Goal: Task Accomplishment & Management: Use online tool/utility

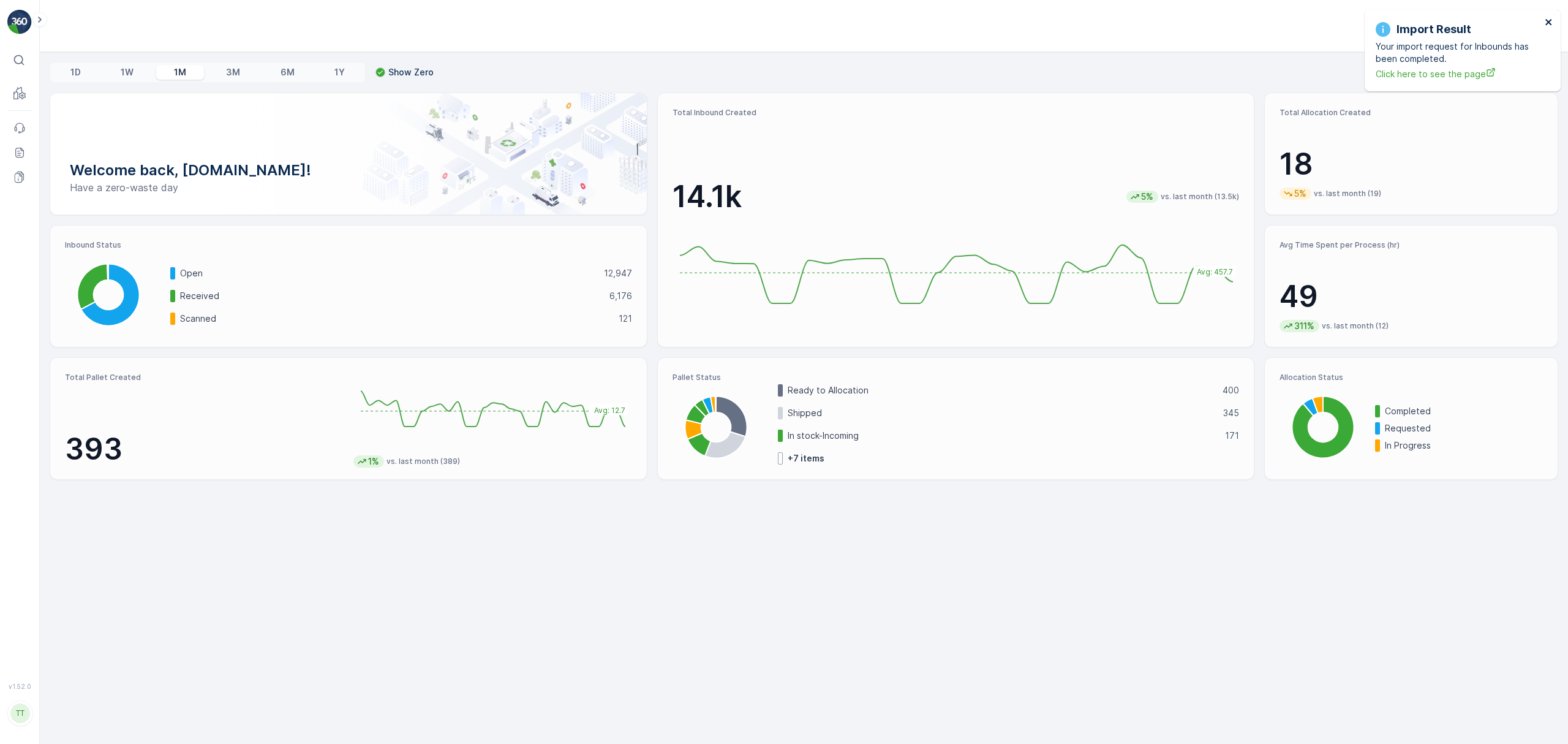
click at [1549, 18] on icon "close" at bounding box center [1549, 22] width 9 height 10
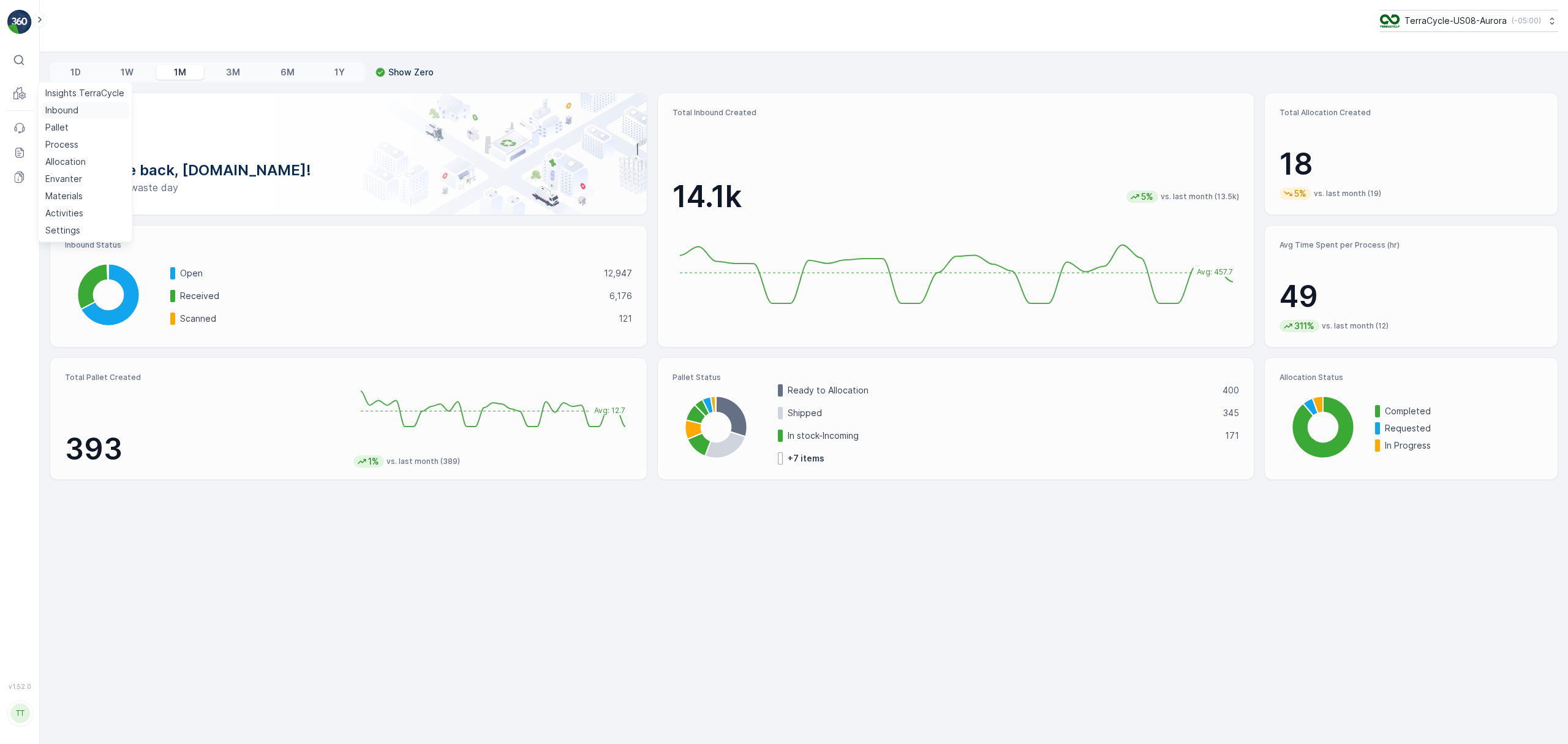
click at [49, 109] on p "Inbound" at bounding box center [62, 110] width 33 height 12
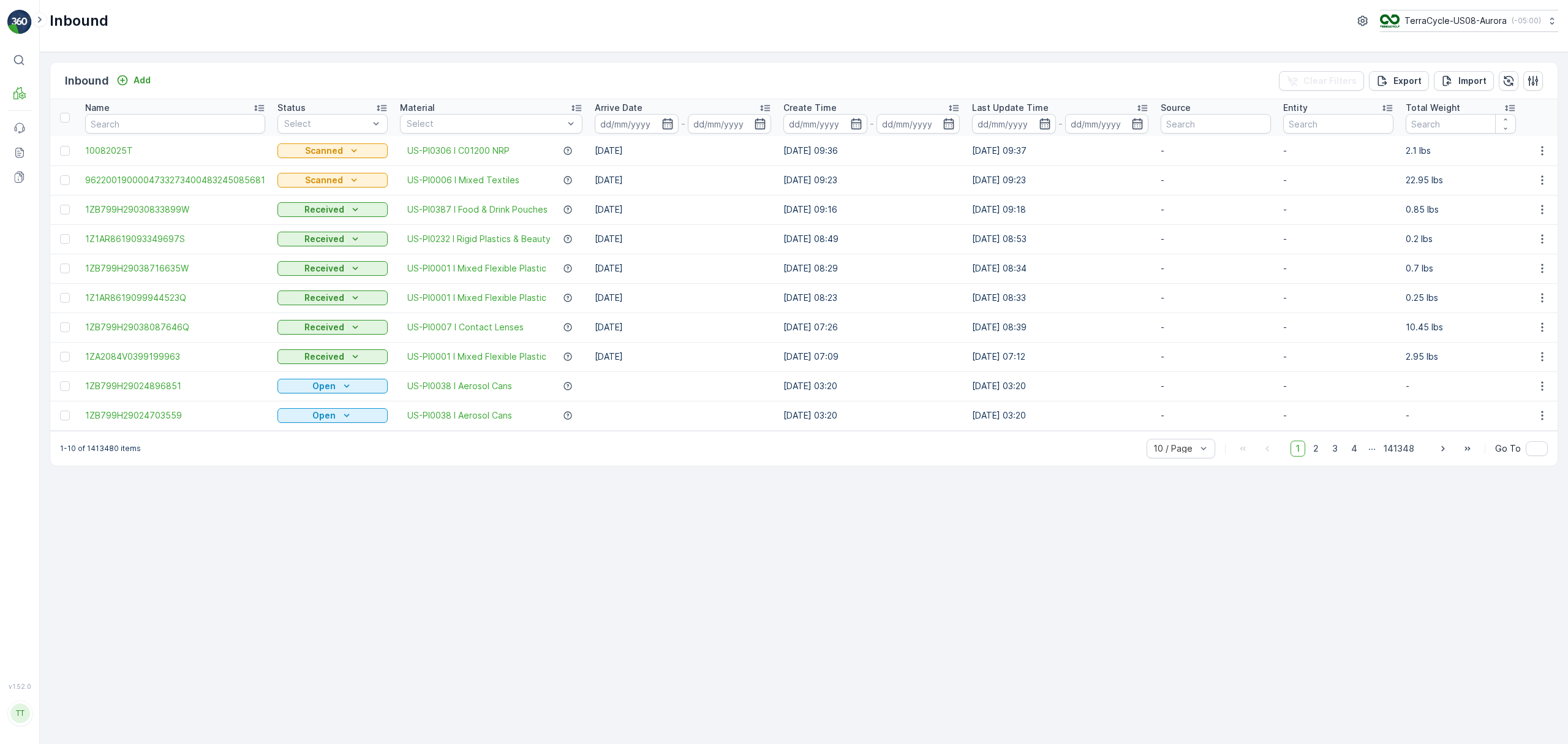
click at [120, 123] on input "text" at bounding box center [175, 123] width 180 height 20
paste input "1ZE899599091182545"
type input "1ZE899599091182545"
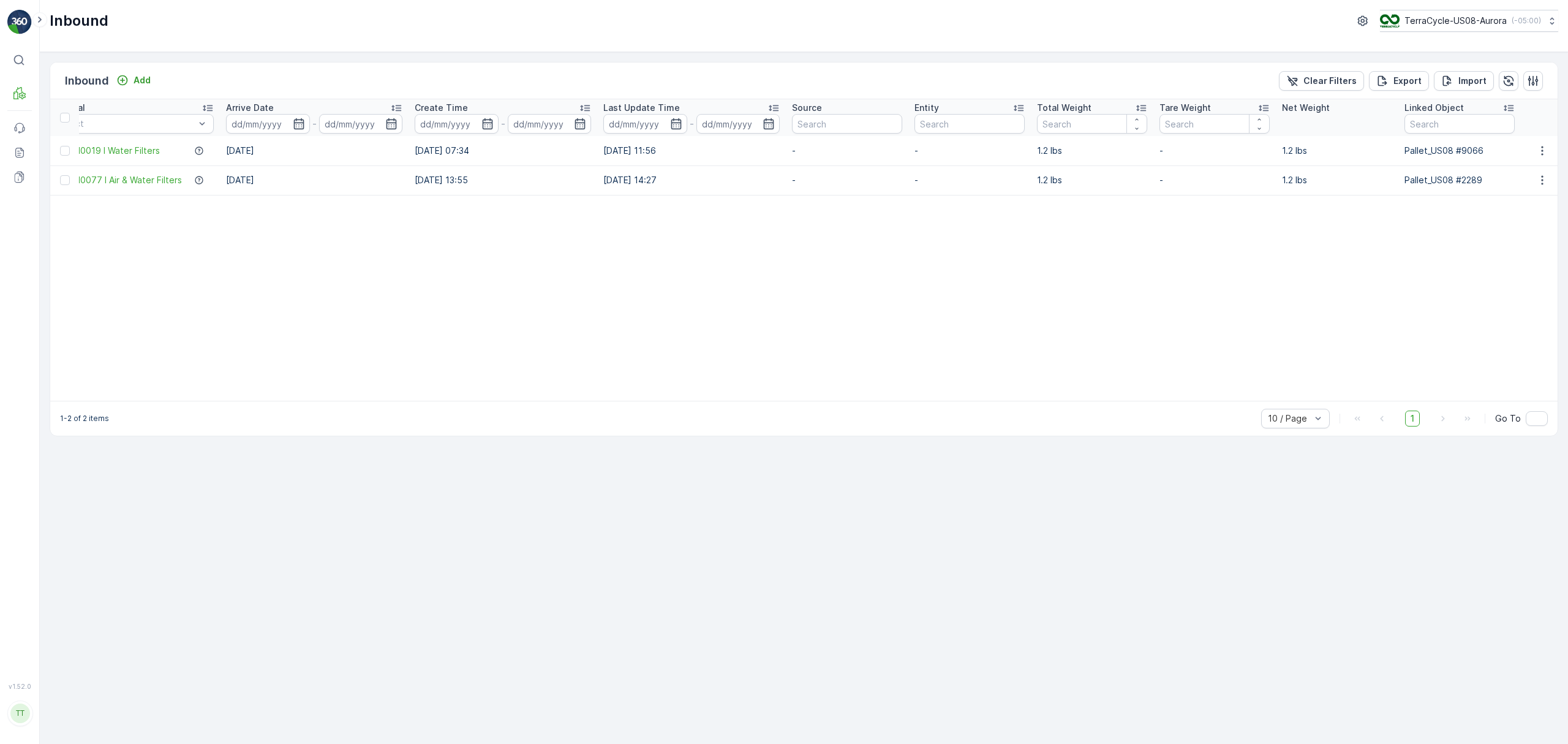
scroll to position [0, 132]
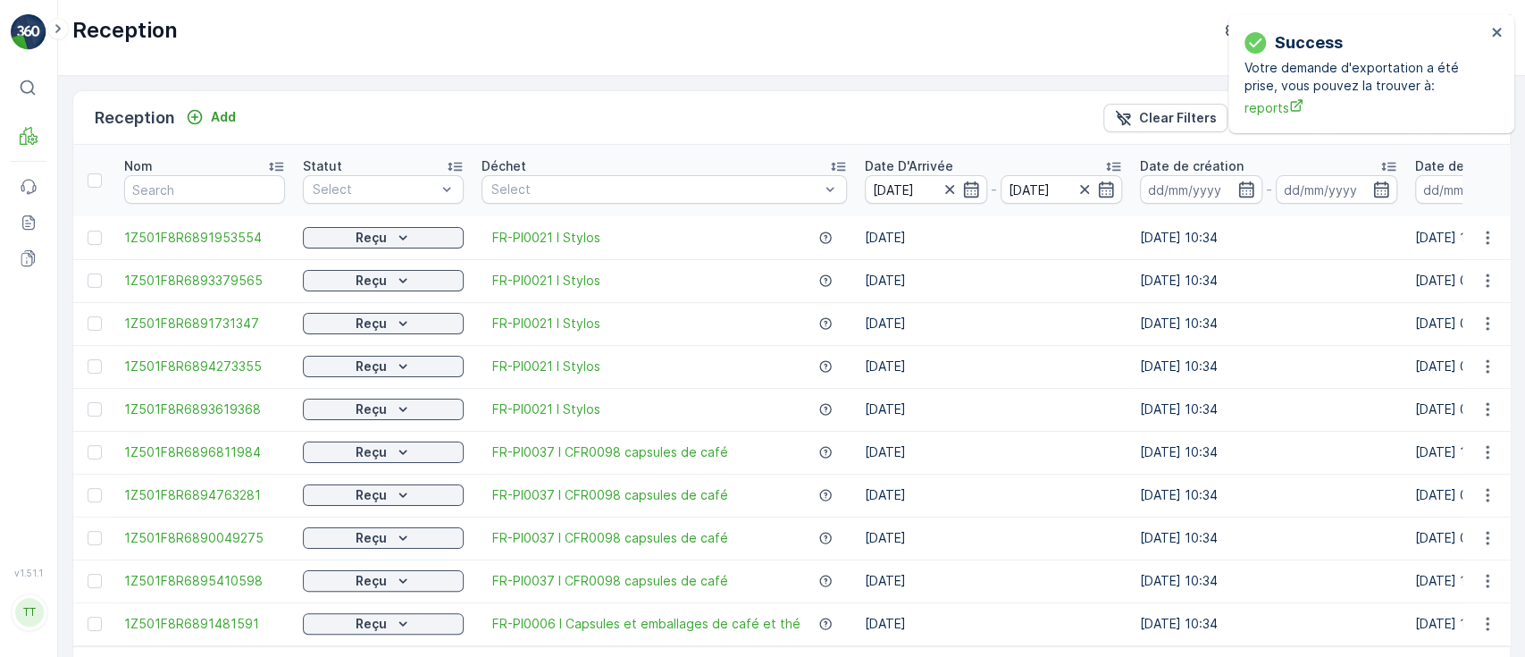
click at [1487, 29] on div "Success Votre demande d'exportation a été prise, vous pouvez la trouver à: repo…" at bounding box center [1365, 73] width 252 height 97
click at [1496, 29] on icon "close" at bounding box center [1497, 32] width 13 height 14
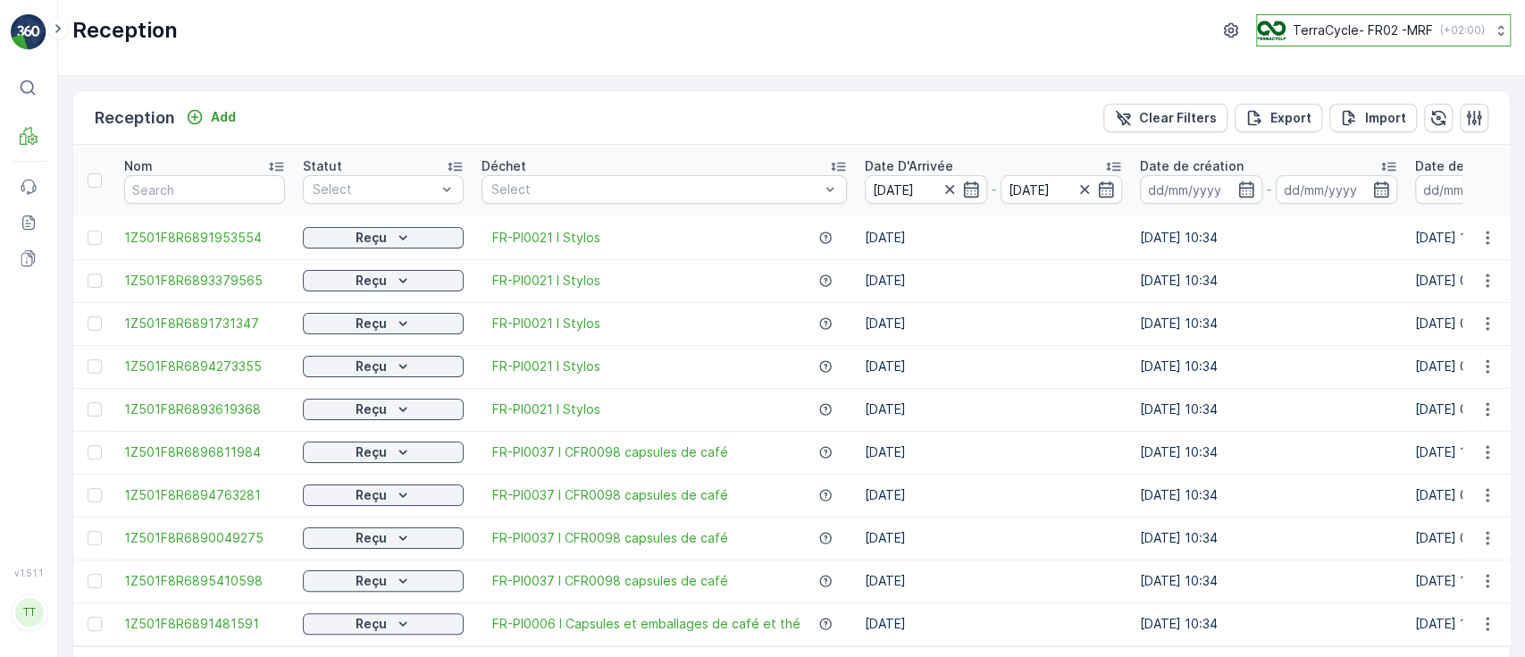
click at [1307, 26] on p "TerraCycle- FR02 -MRF" at bounding box center [1363, 30] width 140 height 18
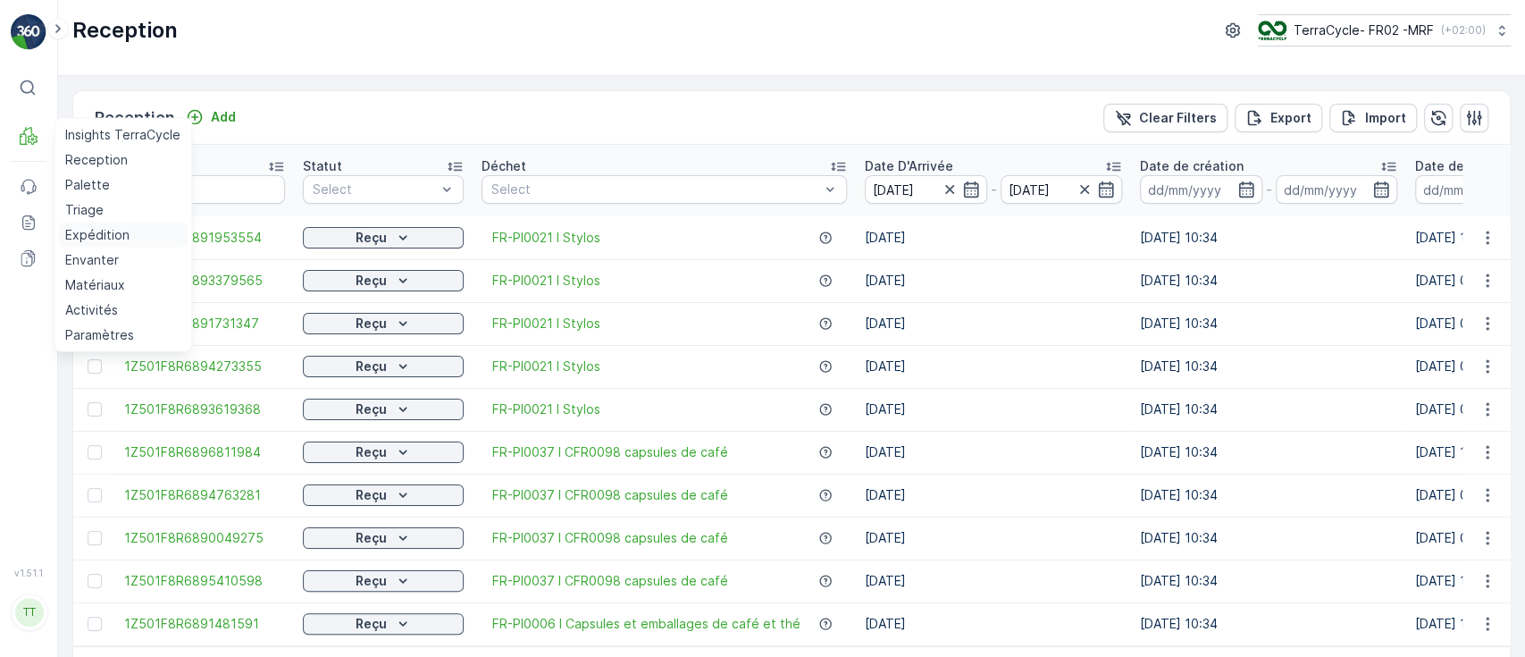
click at [92, 239] on p "Expédition" at bounding box center [97, 235] width 64 height 18
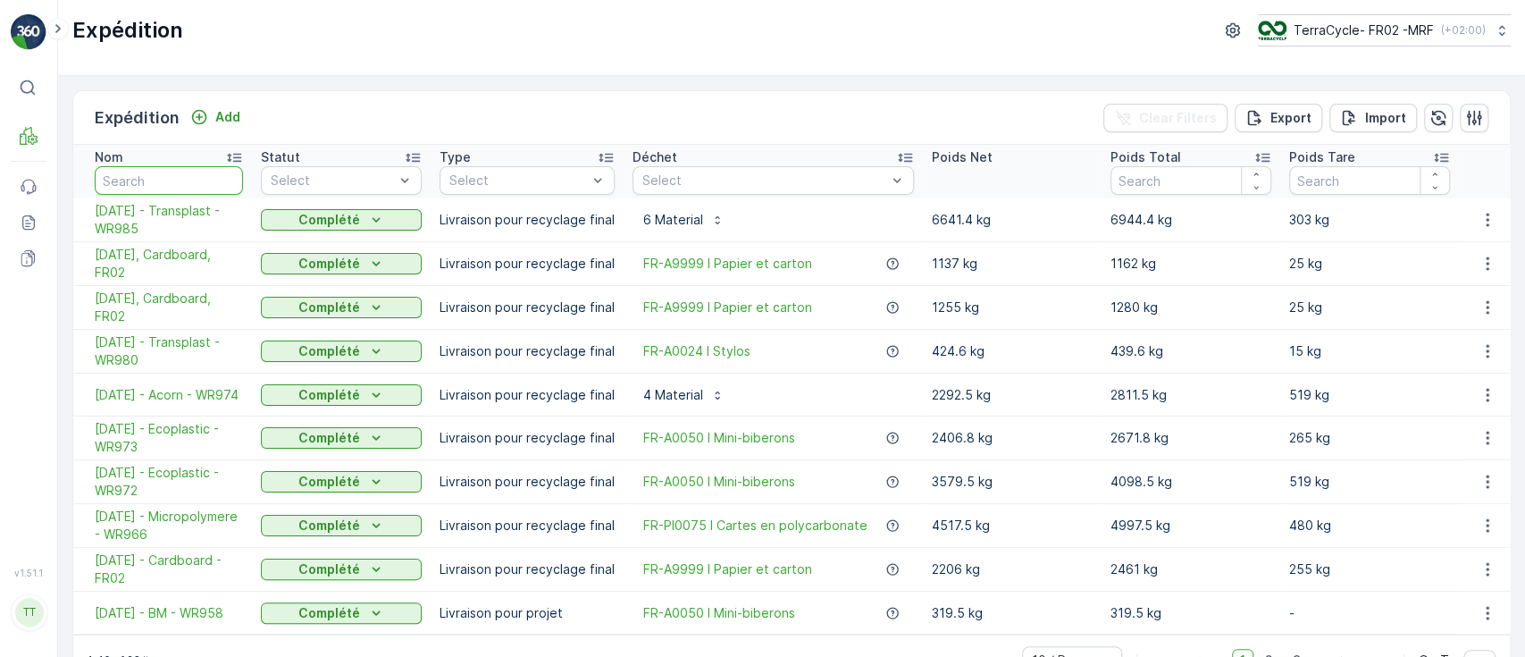
click at [150, 178] on input "text" at bounding box center [169, 180] width 148 height 29
paste input "30.06.2025 - Cardboard - FR02"
type input "30.06.2025 - Cardboard - FR02"
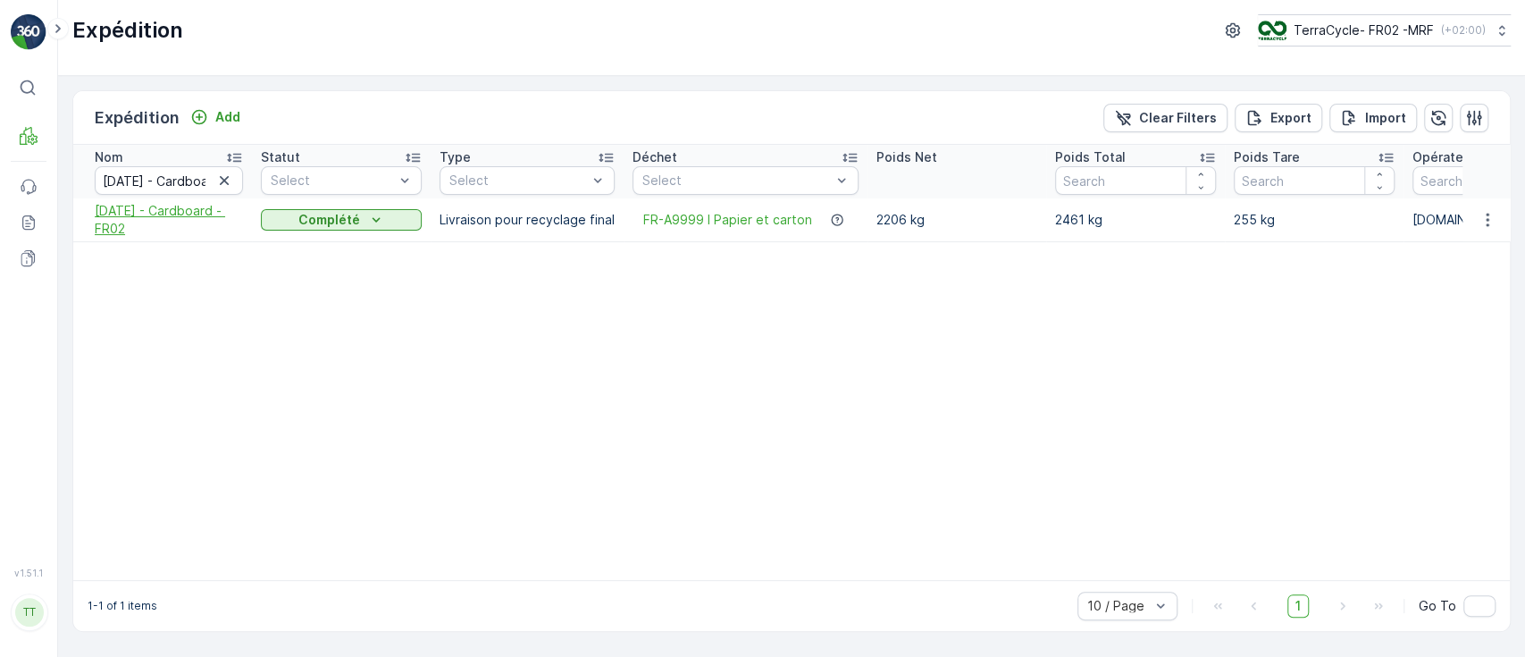
click at [193, 211] on span "30.06.2025 - Cardboard - FR02" at bounding box center [169, 220] width 148 height 36
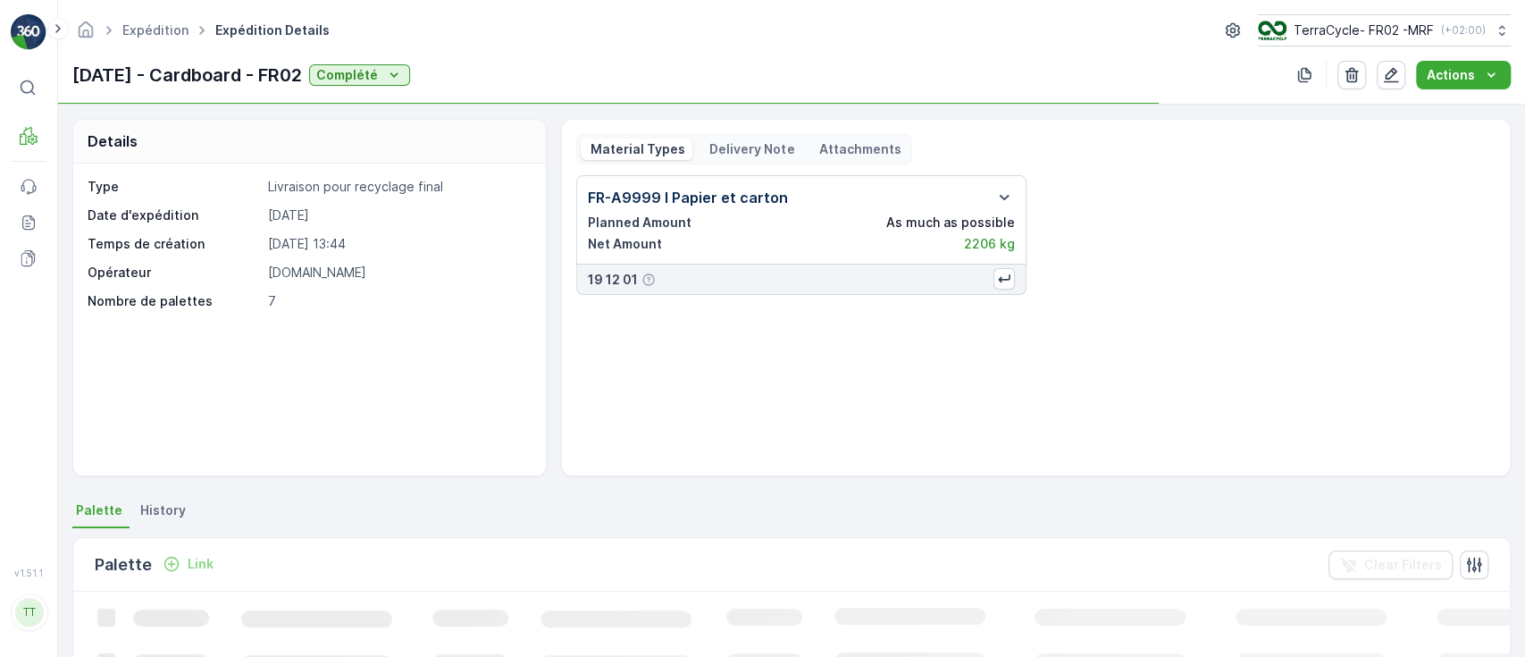
click at [722, 142] on p "Delivery Note" at bounding box center [751, 149] width 88 height 18
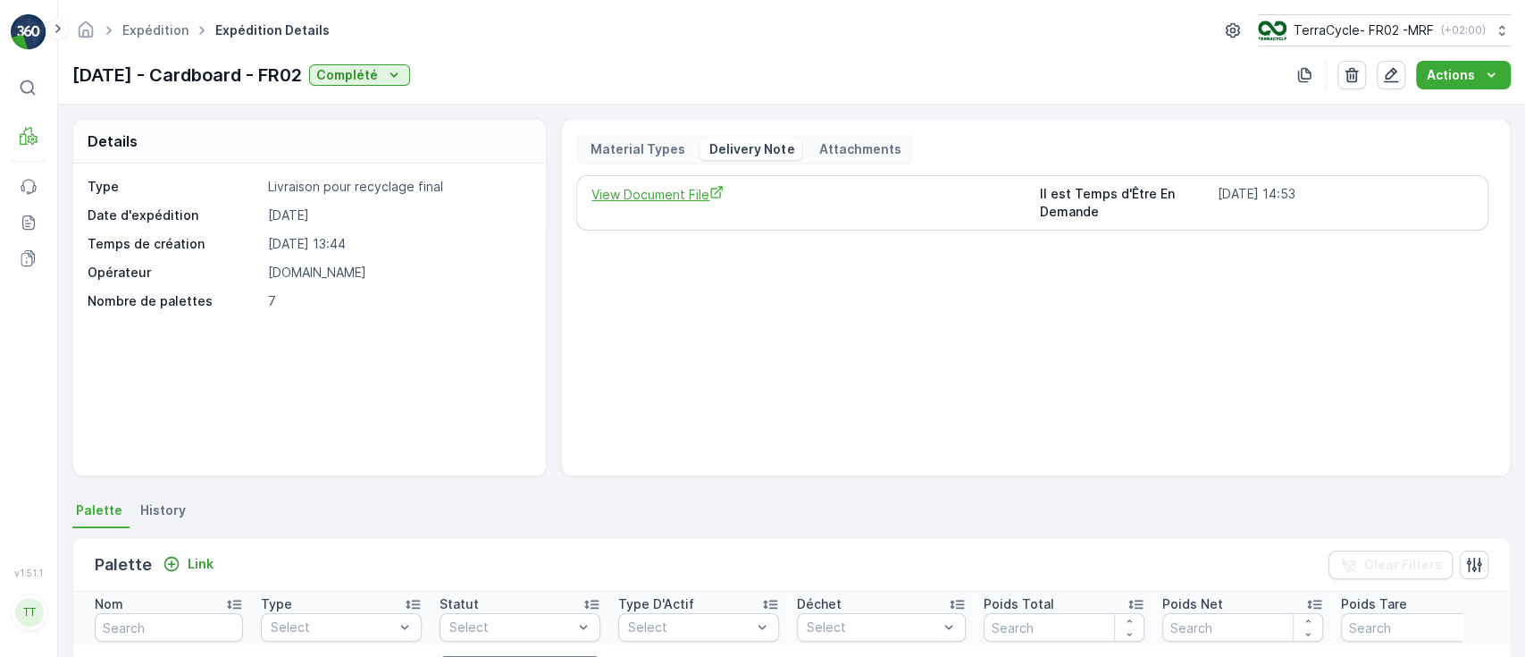
click at [608, 189] on span "View Document File" at bounding box center [808, 194] width 433 height 19
click at [1446, 66] on p "Actions" at bounding box center [1451, 75] width 48 height 18
click at [1435, 109] on span "Create Delivery Note" at bounding box center [1455, 109] width 129 height 18
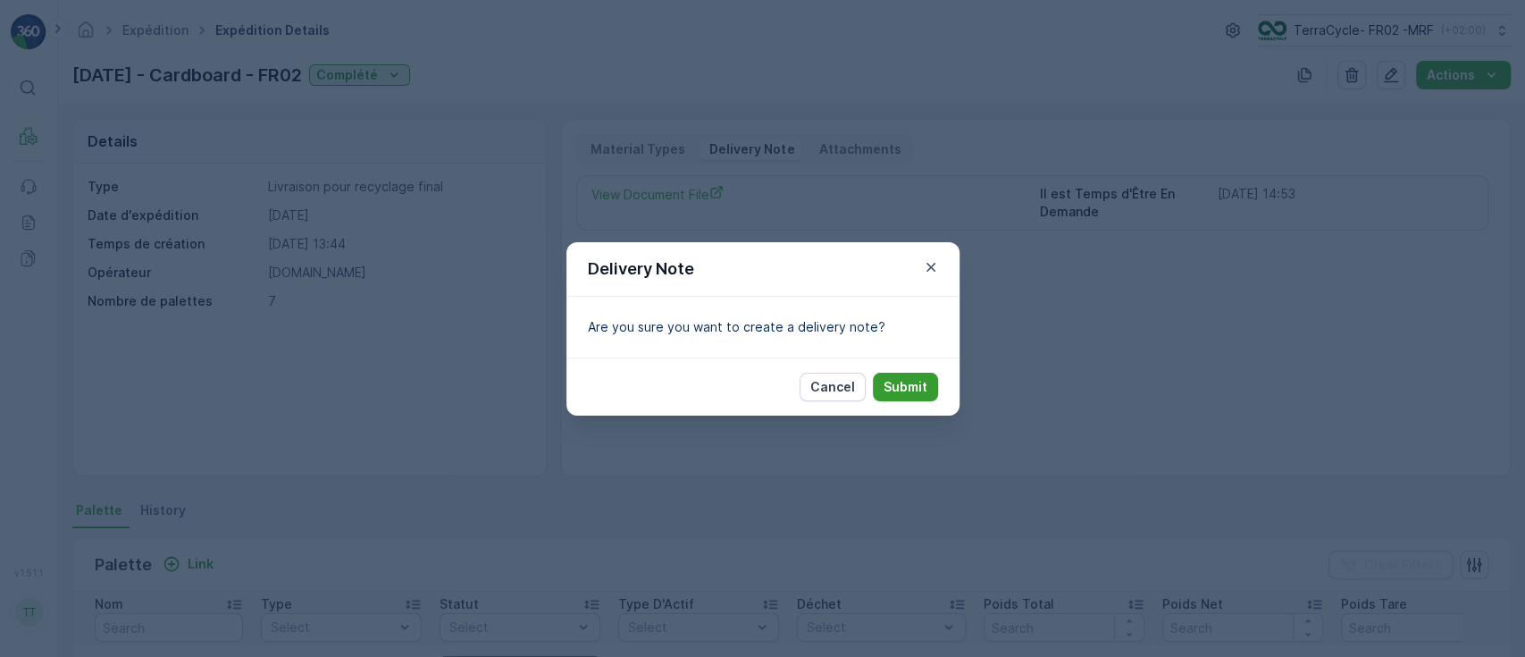
click at [911, 393] on p "Submit" at bounding box center [906, 387] width 44 height 18
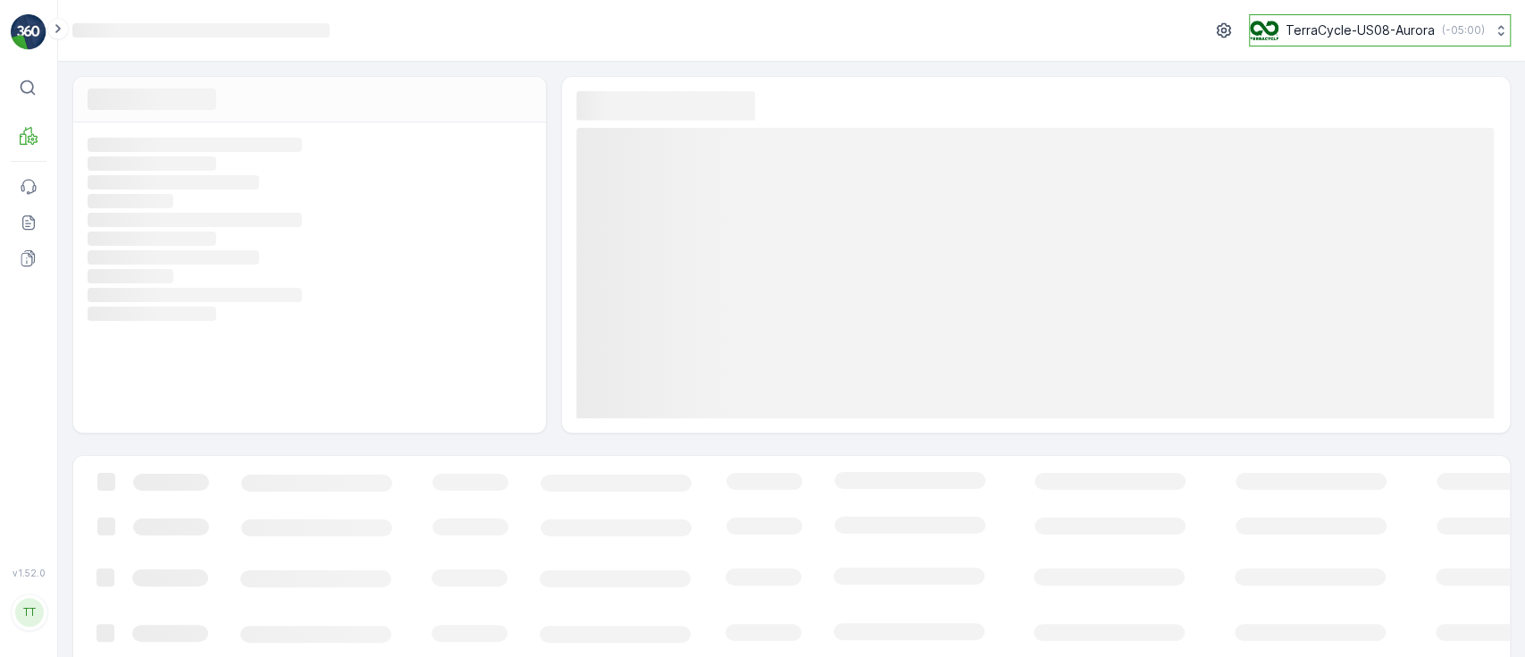
click at [1326, 25] on p "TerraCycle-US08-Aurora" at bounding box center [1360, 30] width 149 height 18
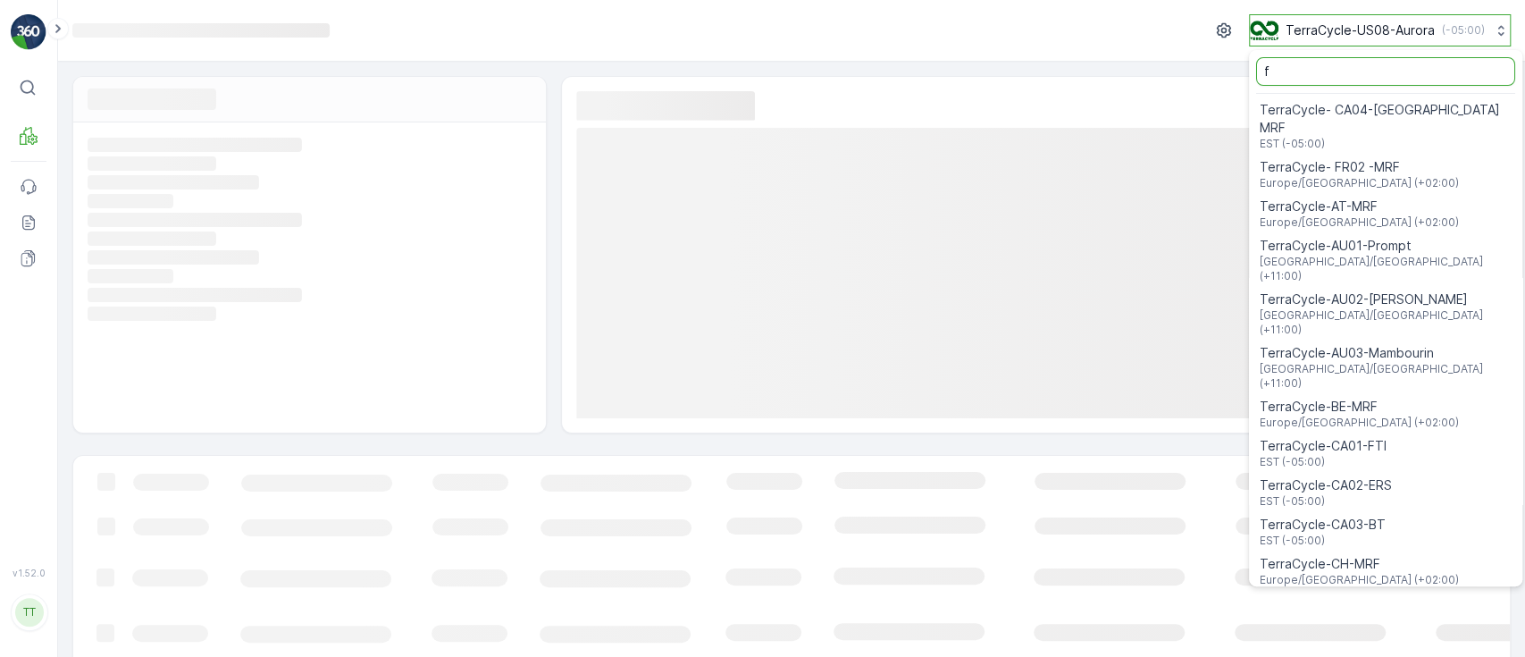
type input "fr"
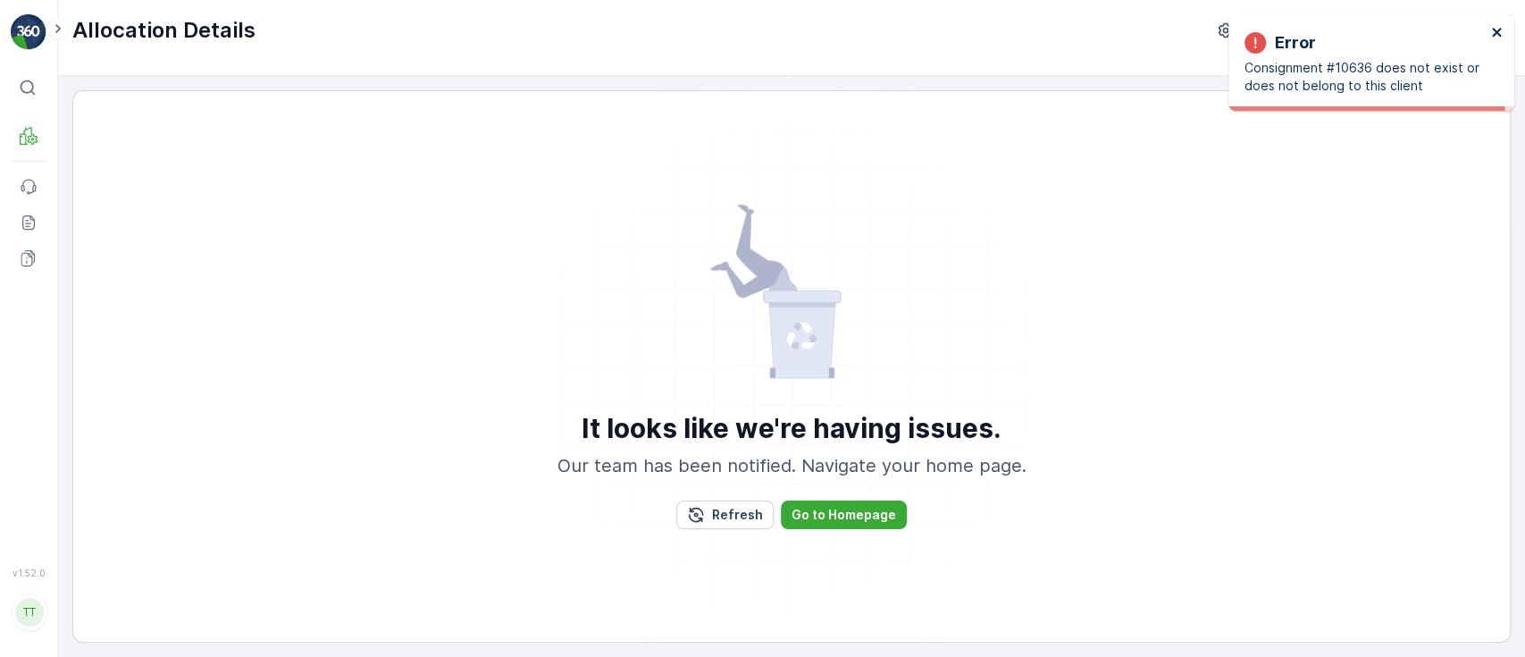
click at [1498, 33] on icon "close" at bounding box center [1496, 32] width 9 height 9
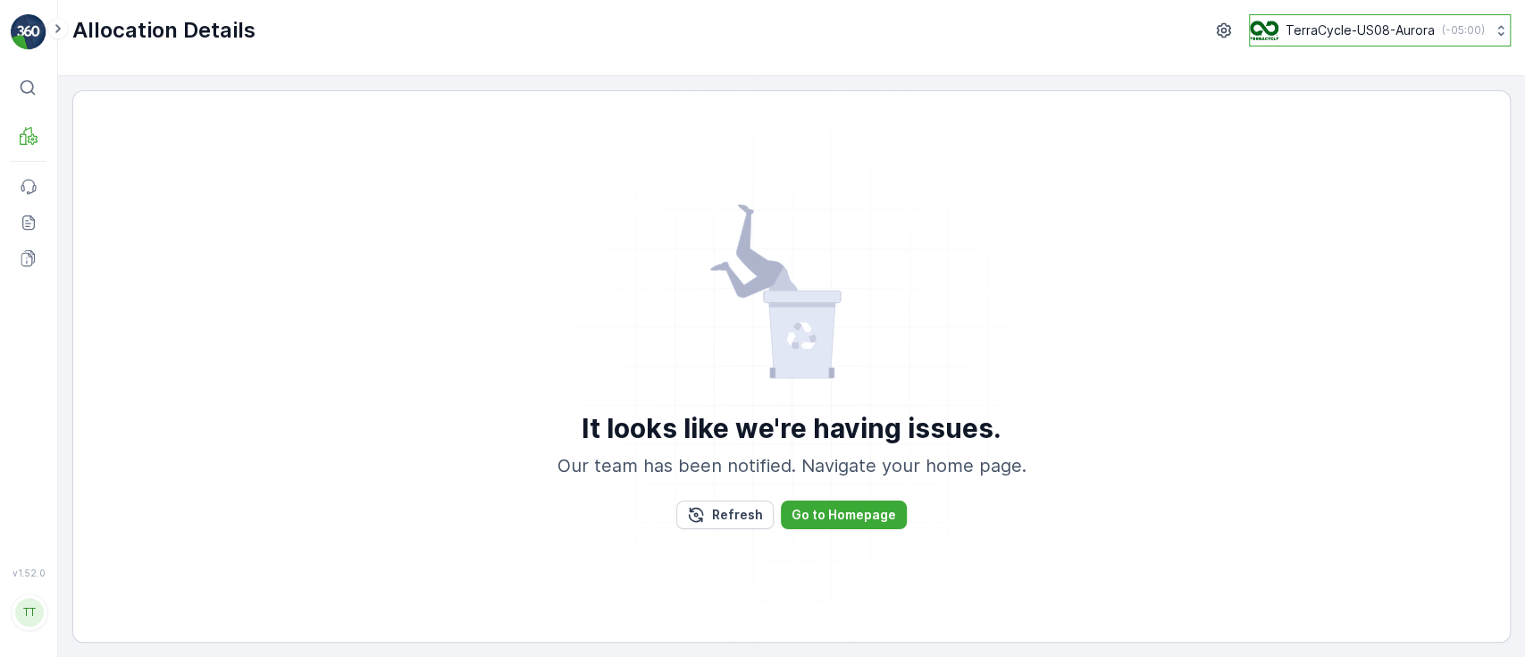
click at [1369, 25] on p "TerraCycle-US08-Aurora" at bounding box center [1360, 30] width 149 height 18
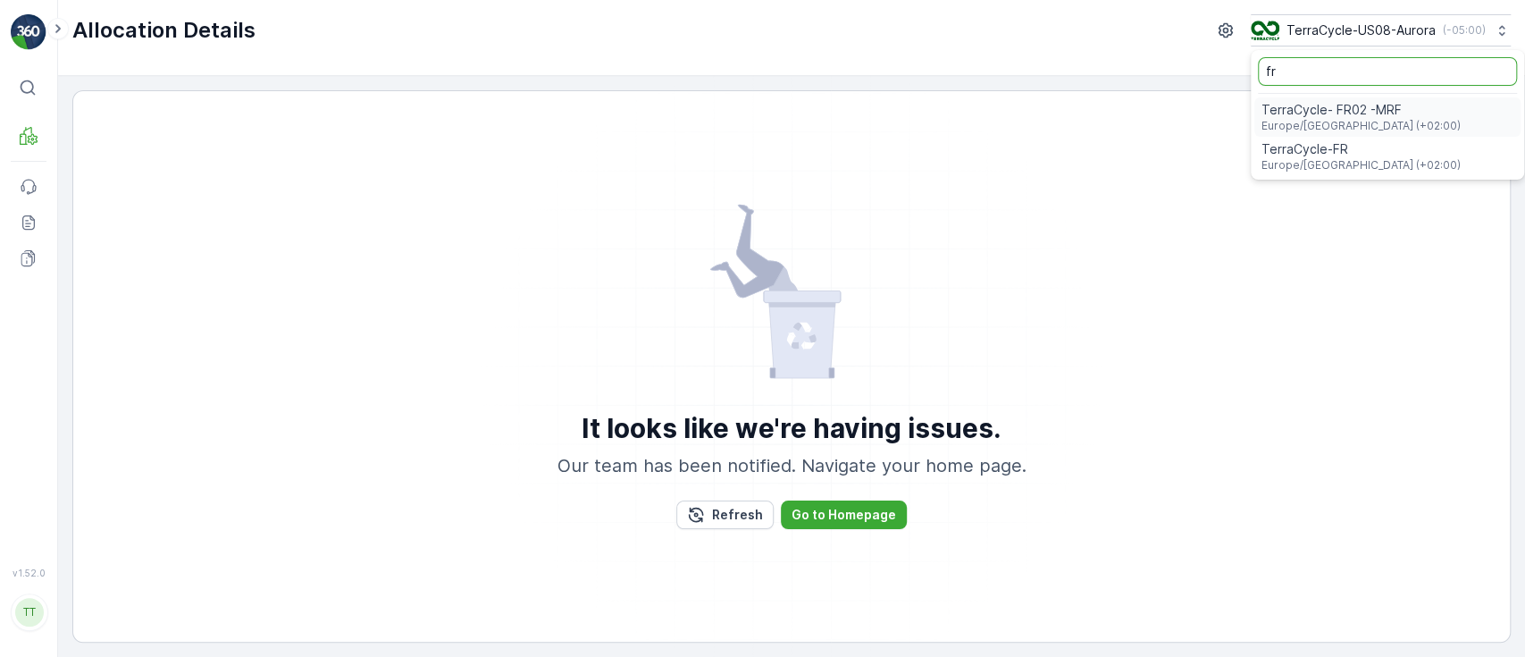
type input "fr"
click at [1356, 120] on span "Europe/[GEOGRAPHIC_DATA] (+02:00)" at bounding box center [1361, 126] width 199 height 14
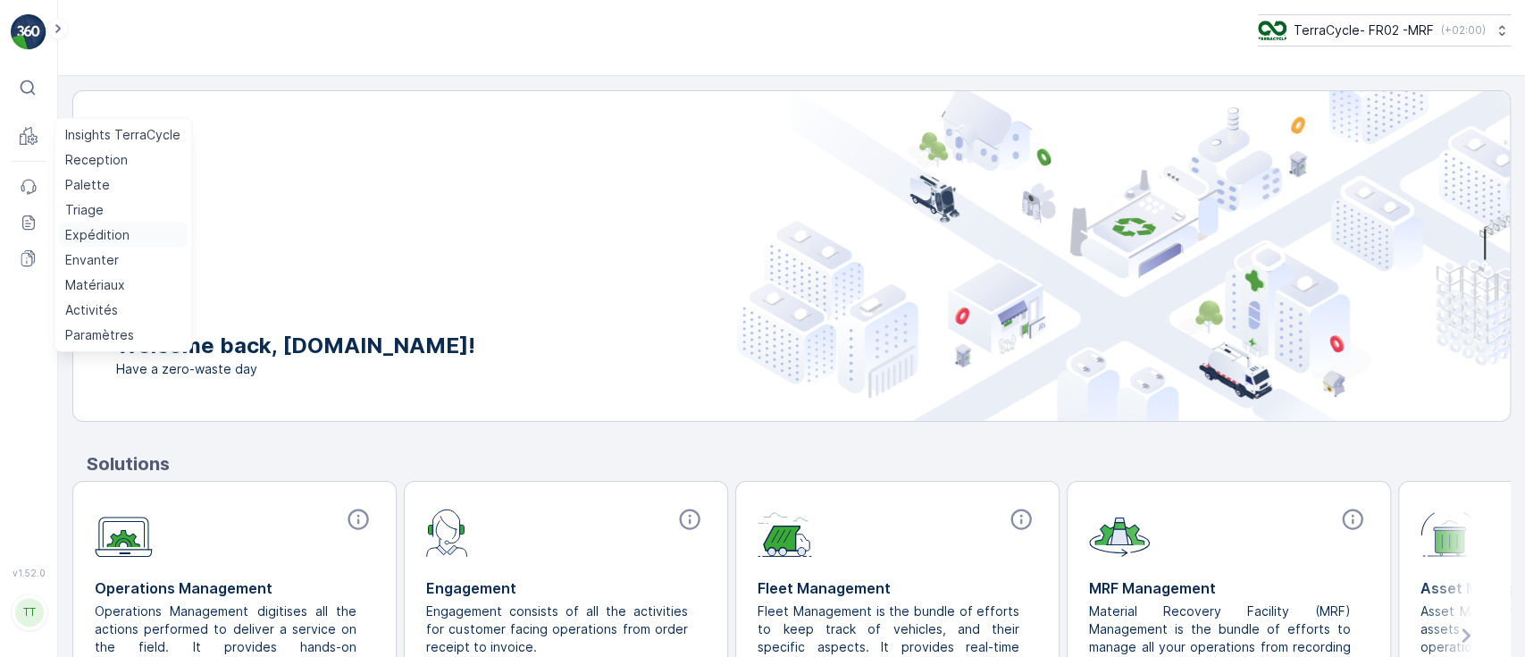
click at [89, 236] on p "Expédition" at bounding box center [97, 235] width 64 height 18
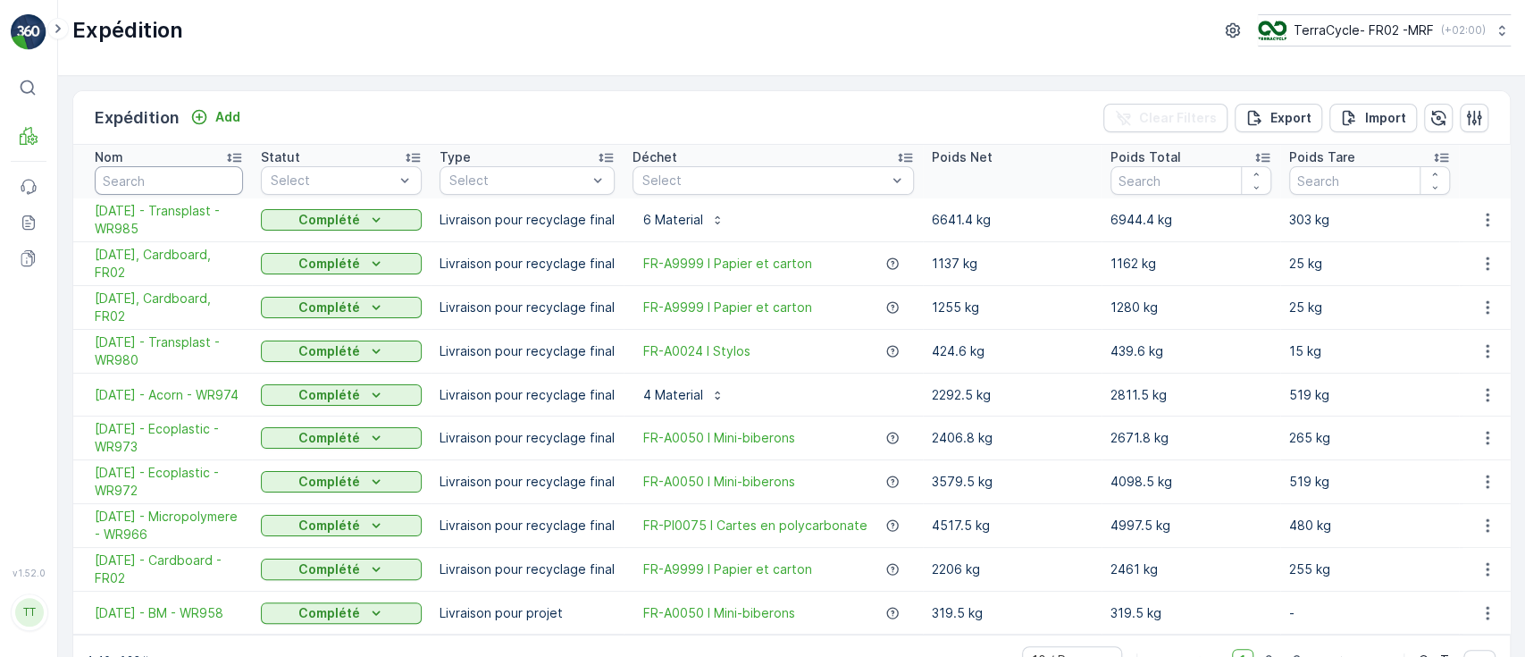
click at [183, 170] on input "text" at bounding box center [169, 180] width 148 height 29
paste input "30.06.2025 - Cardboard - FR02"
type input "30.06.2025 - Cardboard - FR02"
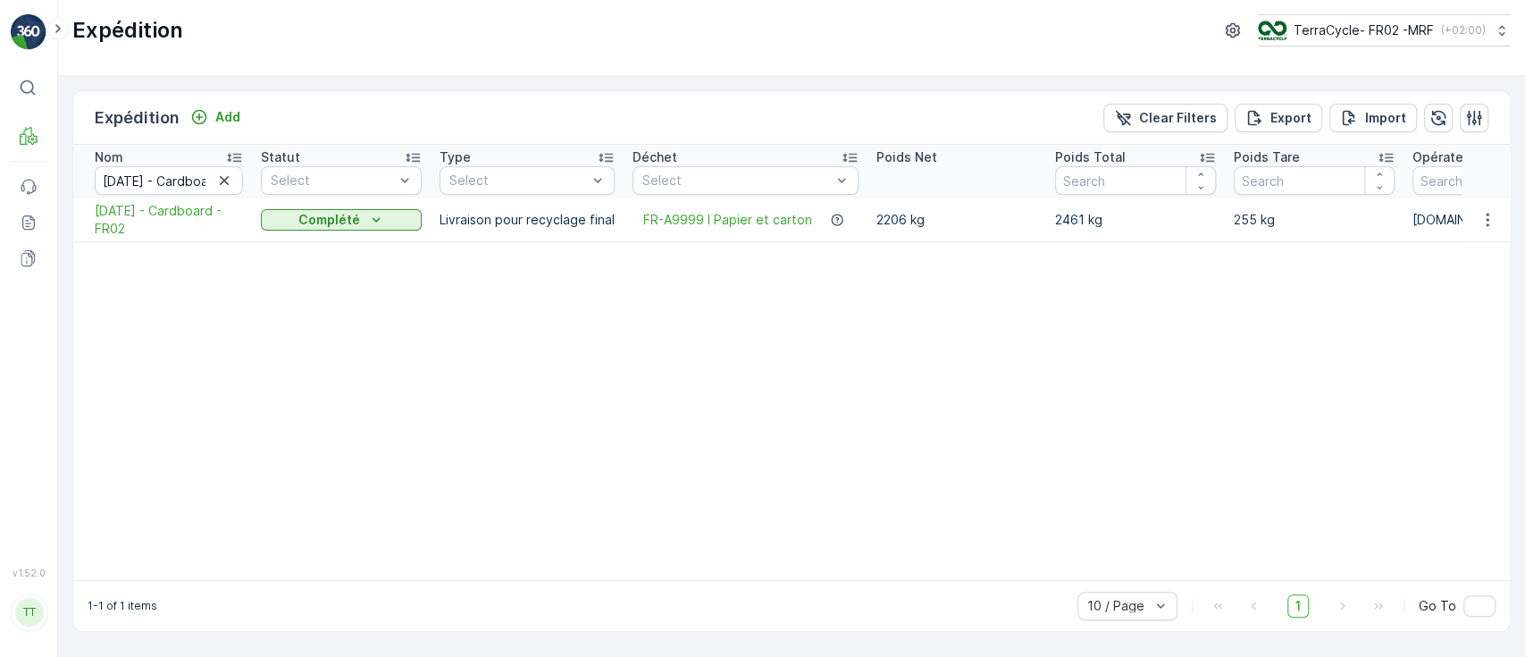
click at [157, 219] on span "30.06.2025 - Cardboard - FR02" at bounding box center [169, 220] width 148 height 36
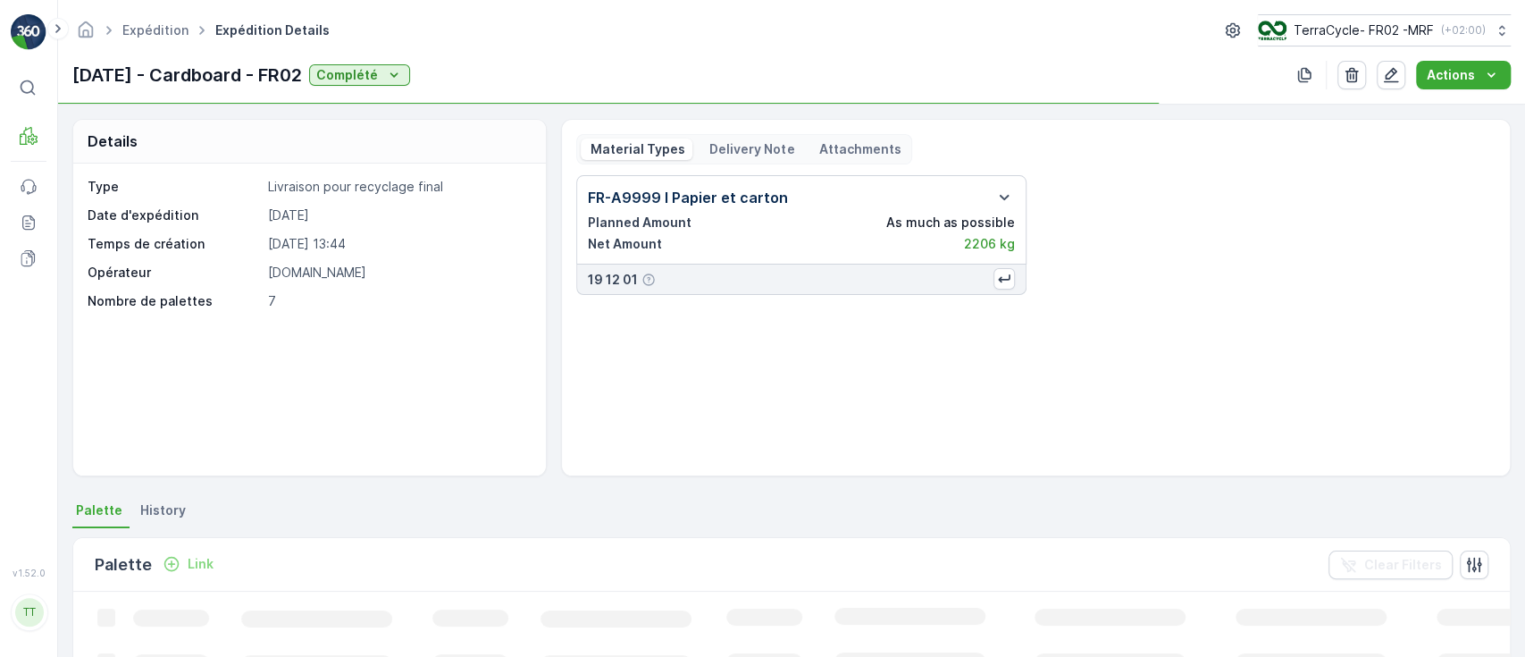
click at [753, 149] on p "Delivery Note" at bounding box center [751, 149] width 88 height 18
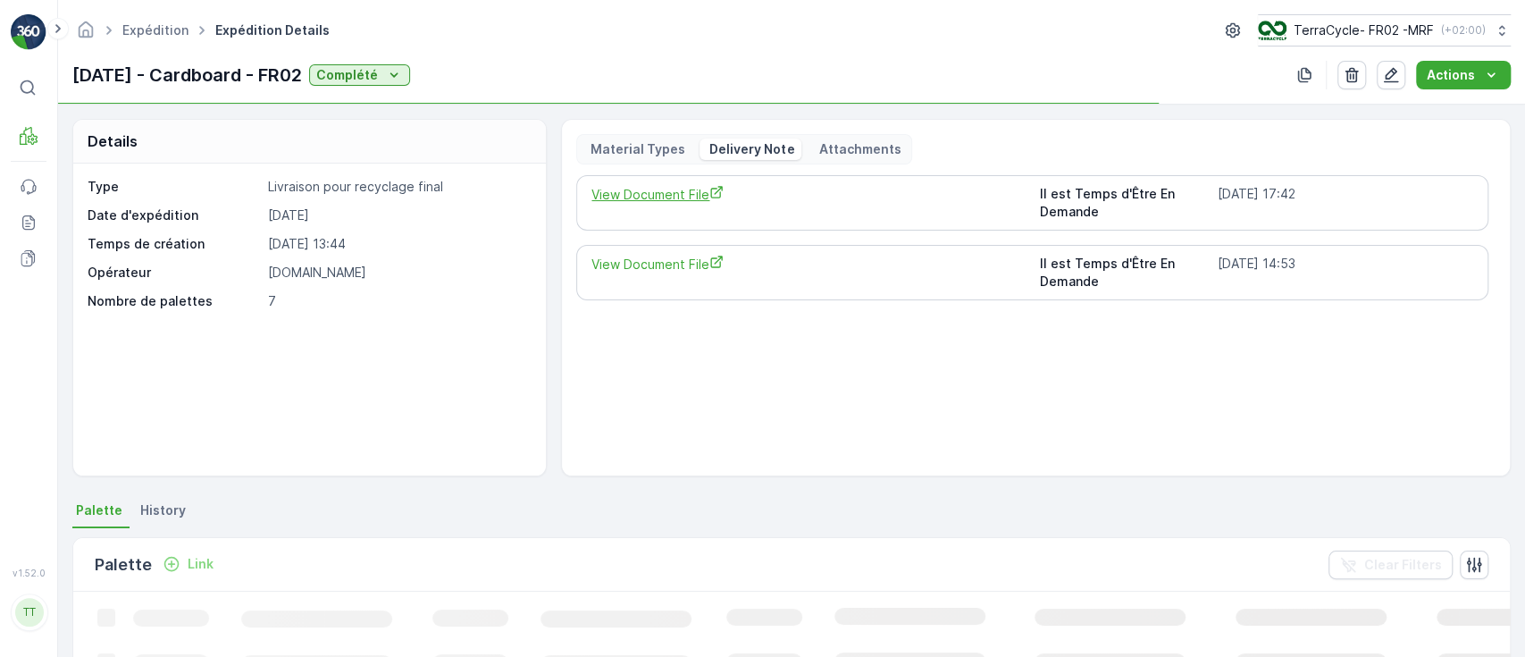
click at [684, 188] on span "View Document File" at bounding box center [808, 194] width 433 height 19
